Goal: Browse casually

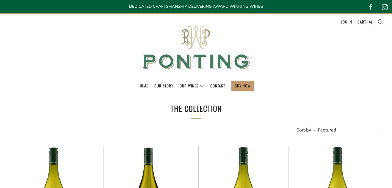
click at [199, 35] on img at bounding box center [195, 47] width 119 height 66
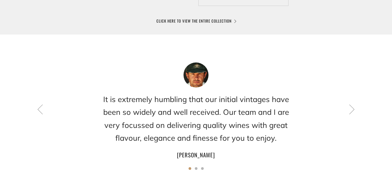
scroll to position [467, 0]
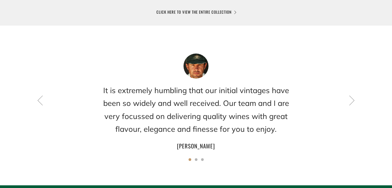
click at [351, 100] on icon at bounding box center [351, 100] width 10 height 10
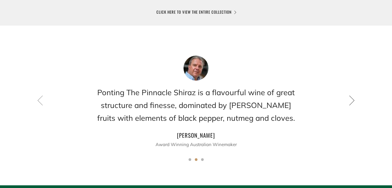
click at [351, 100] on icon at bounding box center [351, 100] width 10 height 10
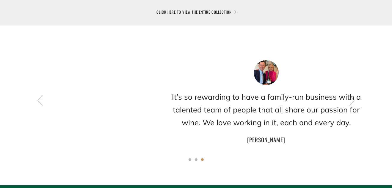
drag, startPoint x: 101, startPoint y: 95, endPoint x: 157, endPoint y: 122, distance: 62.5
click at [165, 122] on h2 "It’s so rewarding to have a family-run business with a talented team of people …" at bounding box center [266, 109] width 202 height 39
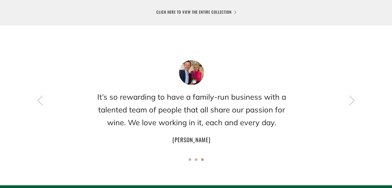
drag, startPoint x: 224, startPoint y: 140, endPoint x: 219, endPoint y: 139, distance: 4.6
click at [219, 139] on h4 "[PERSON_NAME]" at bounding box center [191, 139] width 202 height 10
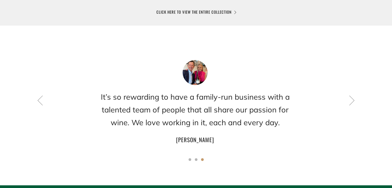
drag, startPoint x: 213, startPoint y: 138, endPoint x: 209, endPoint y: 131, distance: 7.6
click at [209, 131] on div "It’s so rewarding to have a family-run business with a talented team of people …" at bounding box center [195, 102] width 202 height 84
